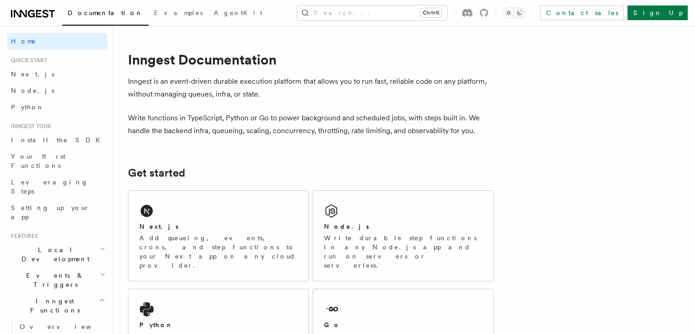
click at [37, 79] on link "Next.js" at bounding box center [57, 74] width 100 height 16
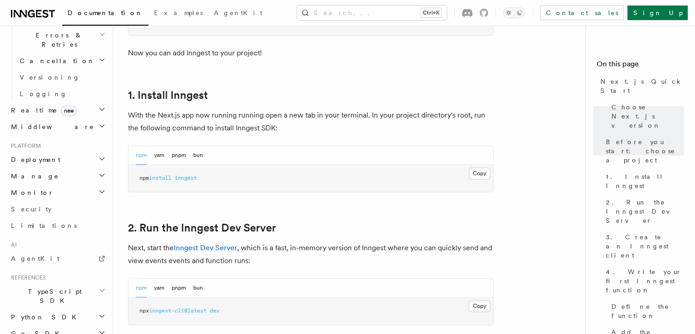
scroll to position [366, 0]
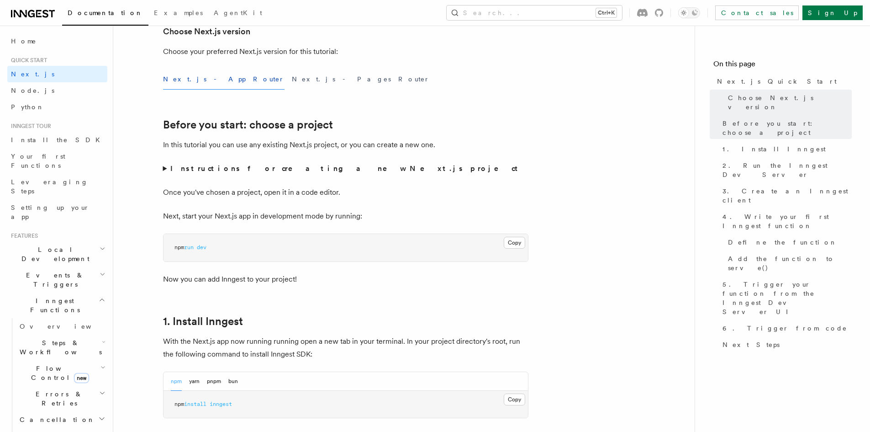
scroll to position [46, 0]
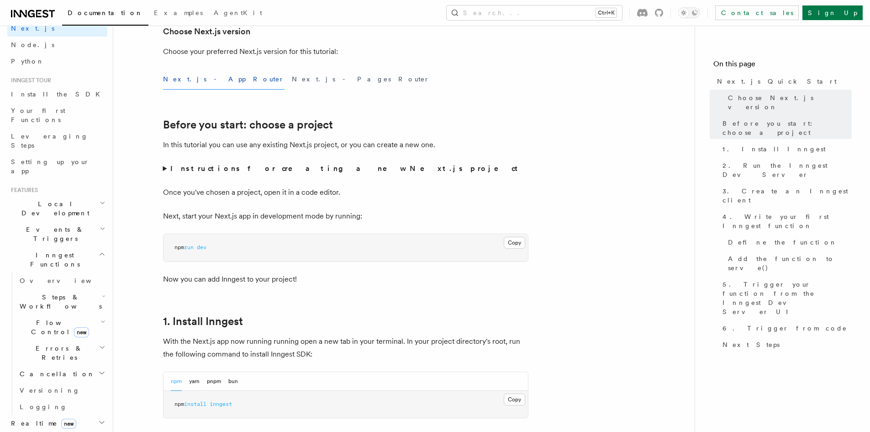
click at [66, 196] on h2 "Local Development" at bounding box center [57, 209] width 100 height 26
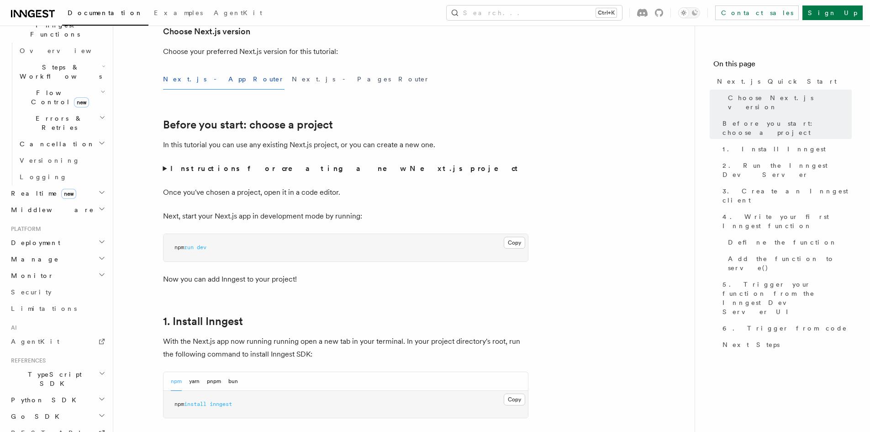
scroll to position [363, 0]
click at [33, 332] on span "AgentKit" at bounding box center [35, 335] width 48 height 7
